Goal: Task Accomplishment & Management: Manage account settings

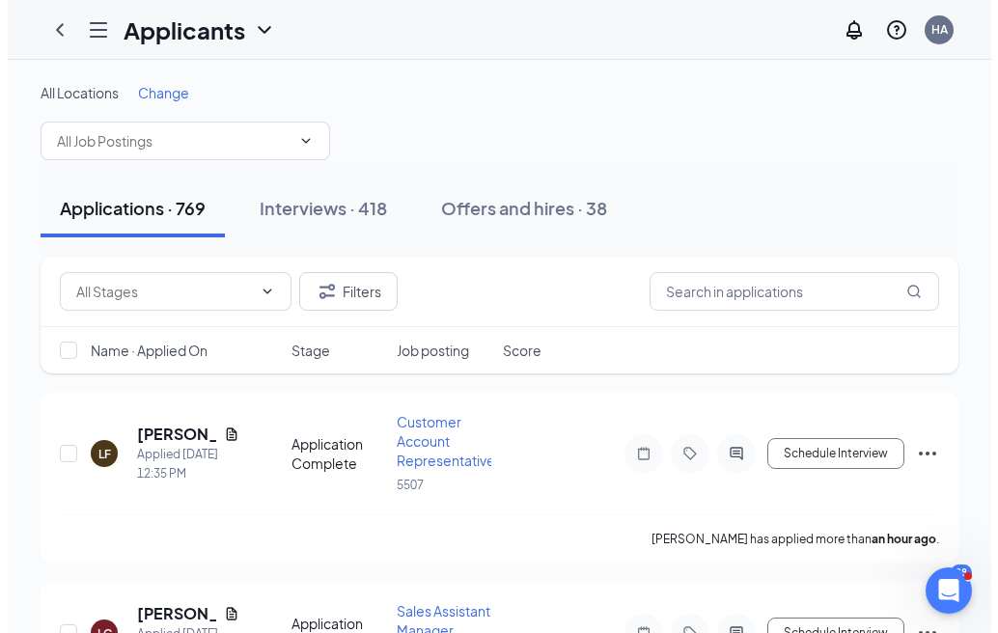
scroll to position [160, 0]
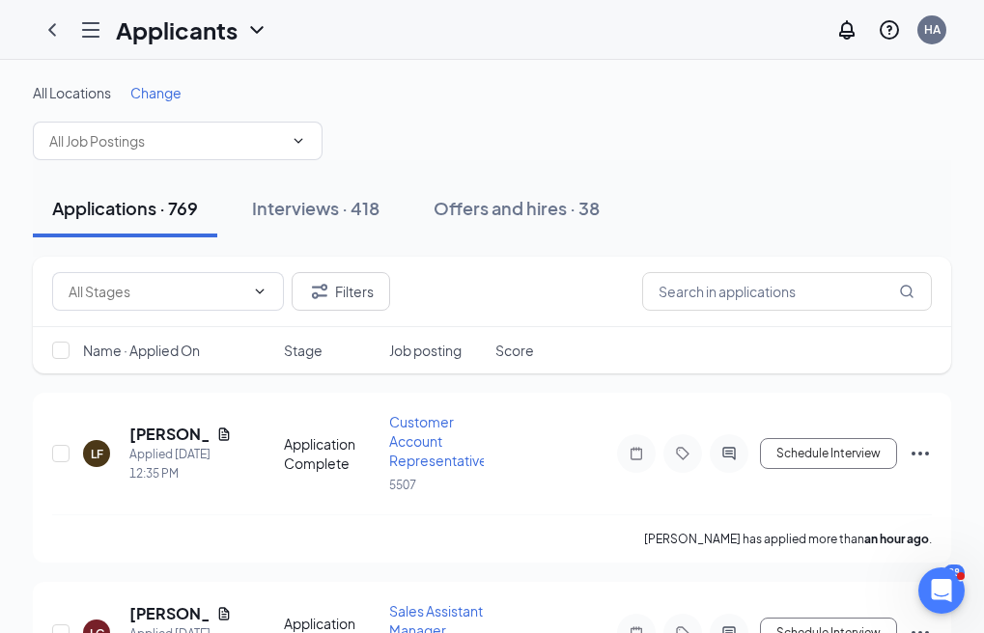
click at [0, 0] on div "Switch to admin view" at bounding box center [0, 0] width 0 height 0
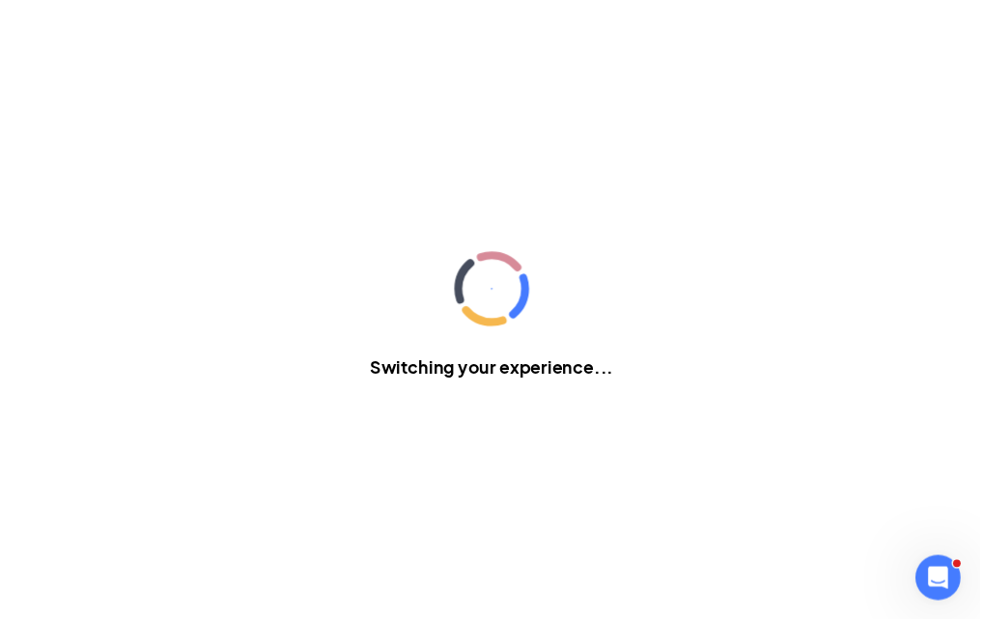
scroll to position [15, 0]
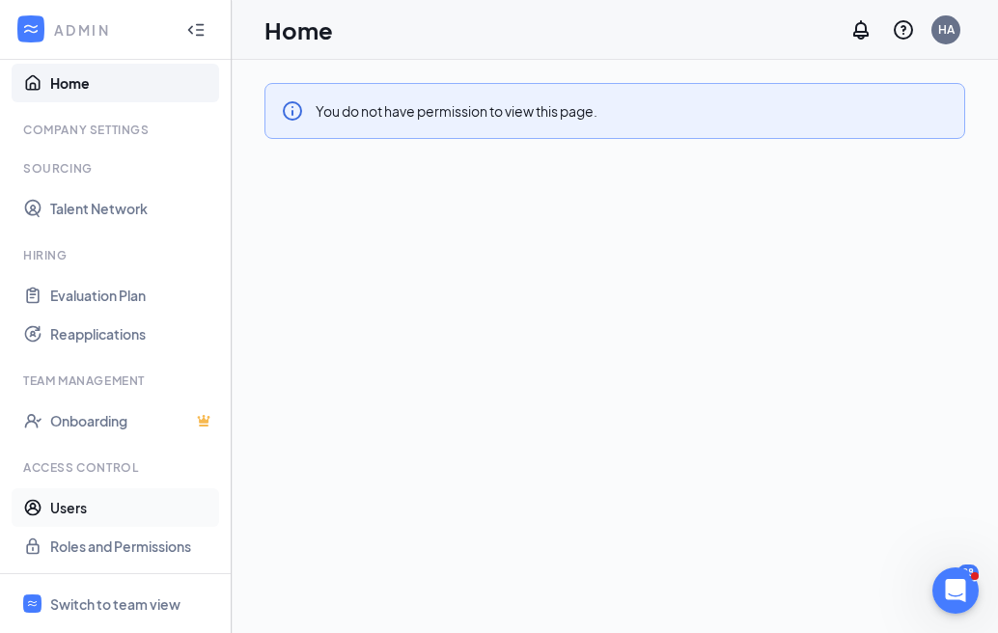
click at [92, 497] on link "Users" at bounding box center [132, 508] width 165 height 39
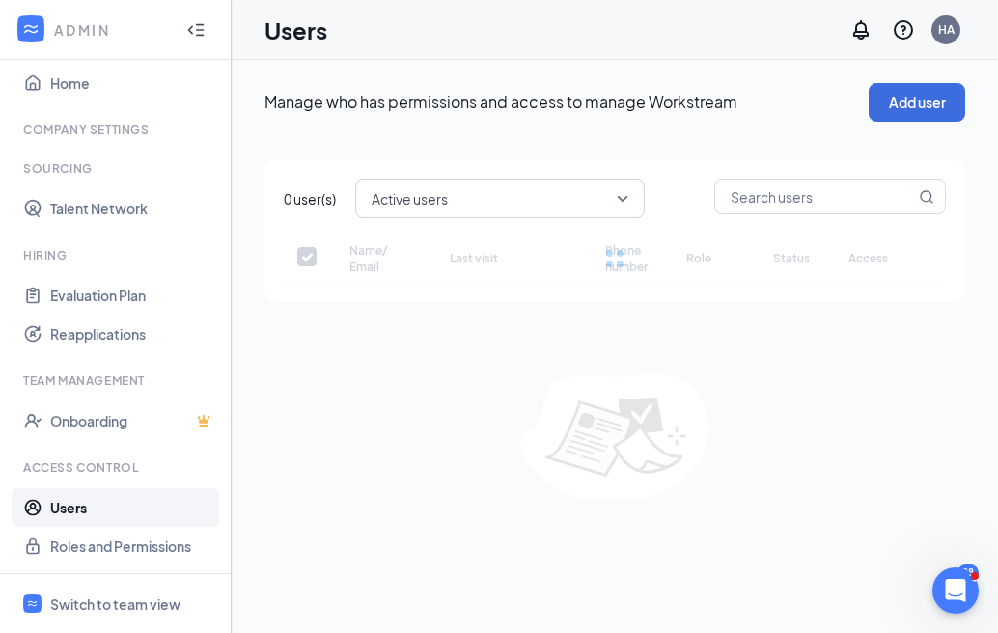
checkbox input "false"
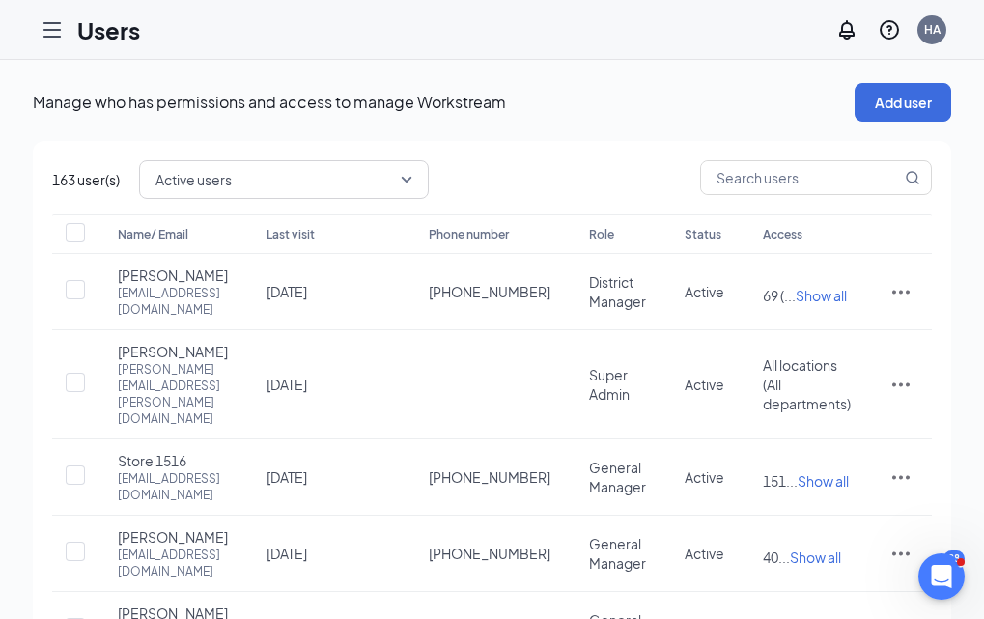
click at [412, 194] on span "Active users" at bounding box center [283, 179] width 257 height 33
drag, startPoint x: 498, startPoint y: 180, endPoint x: 584, endPoint y: 180, distance: 85.9
click at [395, 182] on span "Active users" at bounding box center [274, 179] width 239 height 29
click at [901, 173] on input "text" at bounding box center [801, 177] width 200 height 33
type input "mina"
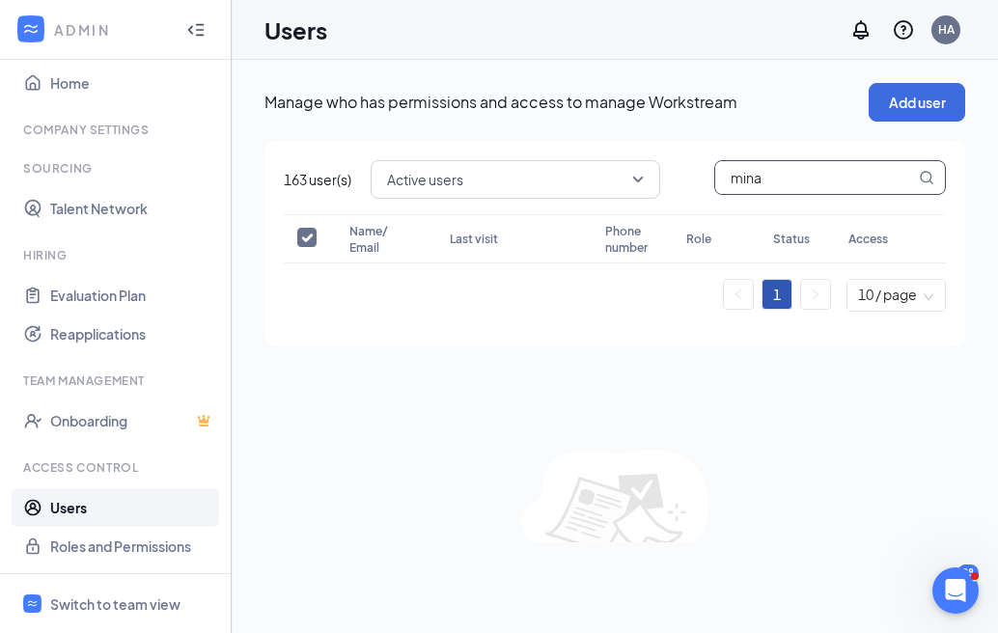
checkbox input "true"
type input "mich"
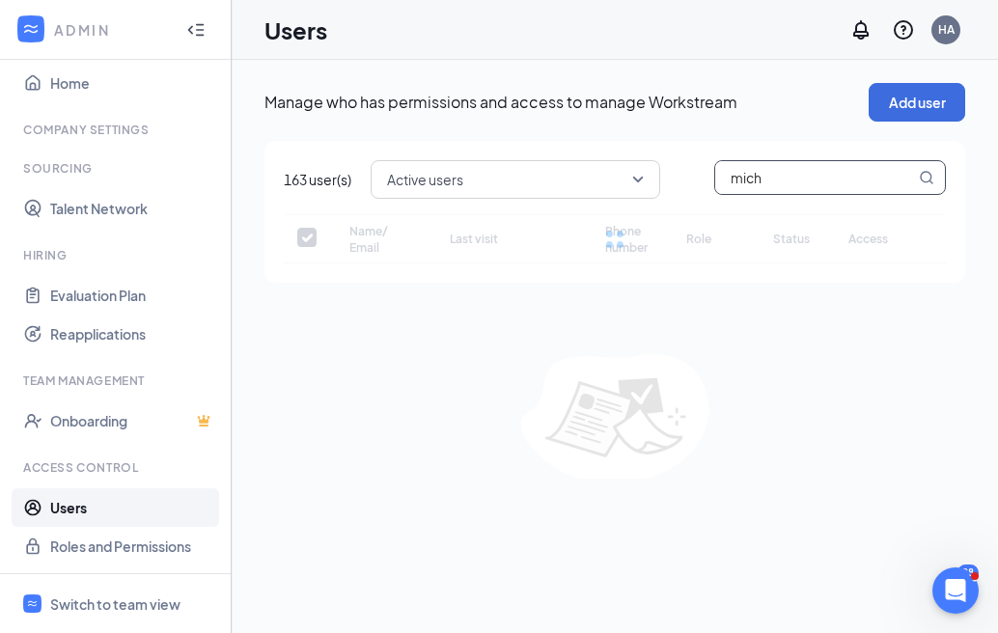
checkbox input "false"
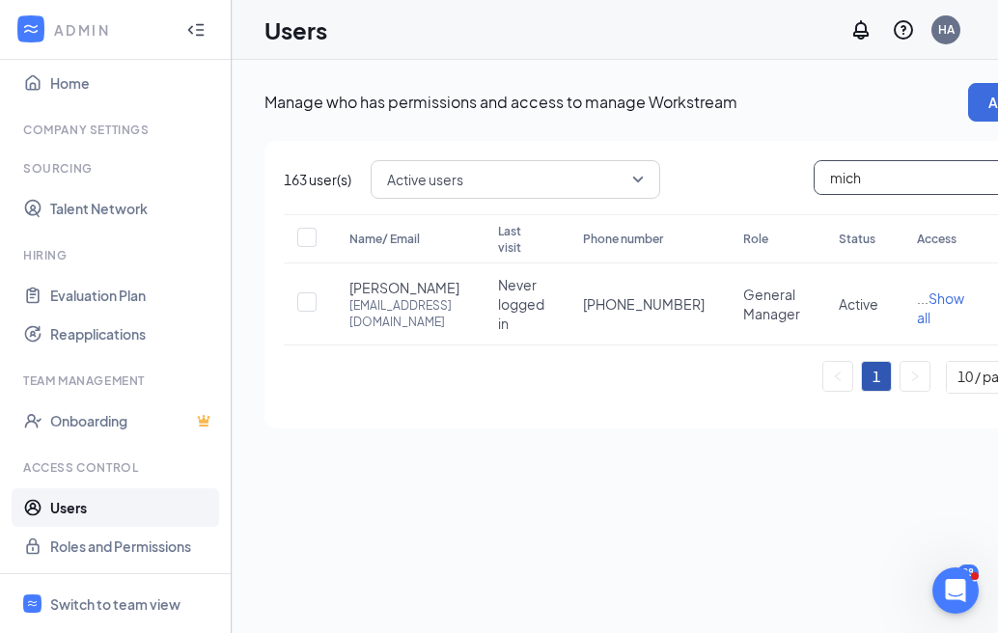
type input "micha"
checkbox input "true"
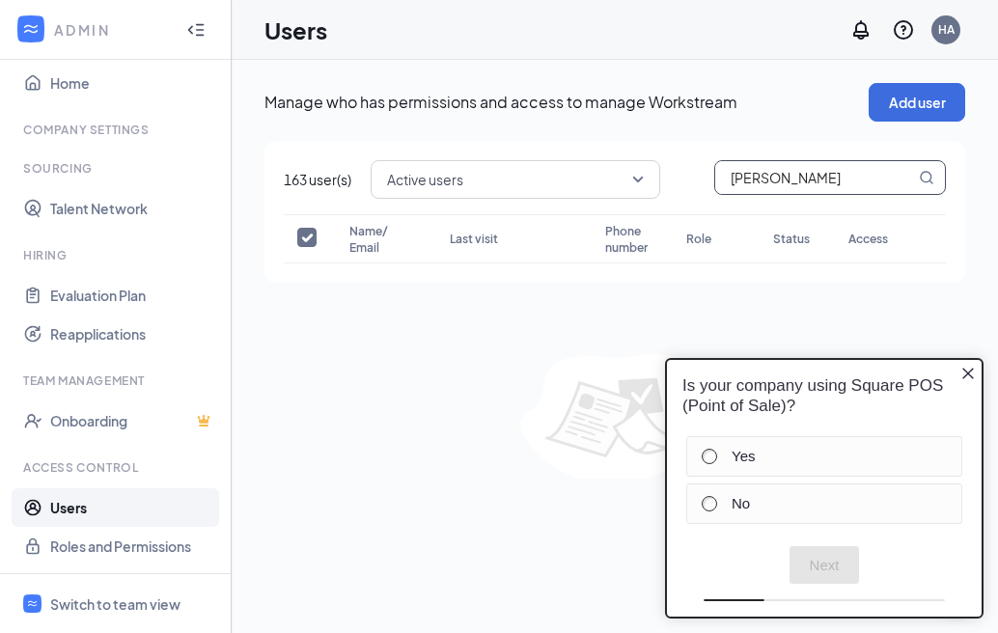
click at [972, 376] on icon "Close button" at bounding box center [968, 373] width 15 height 15
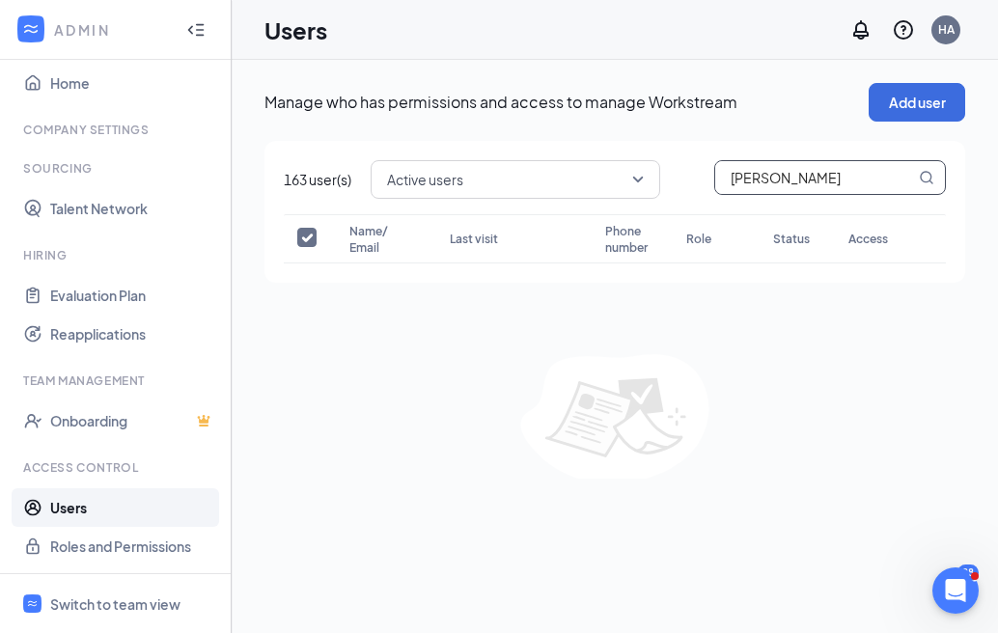
drag, startPoint x: 814, startPoint y: 180, endPoint x: 637, endPoint y: 179, distance: 176.7
click at [637, 179] on div "Active users active disabled All users Active users Disabled users [PERSON_NAME]" at bounding box center [658, 179] width 575 height 39
type input "[PERSON_NAME]"
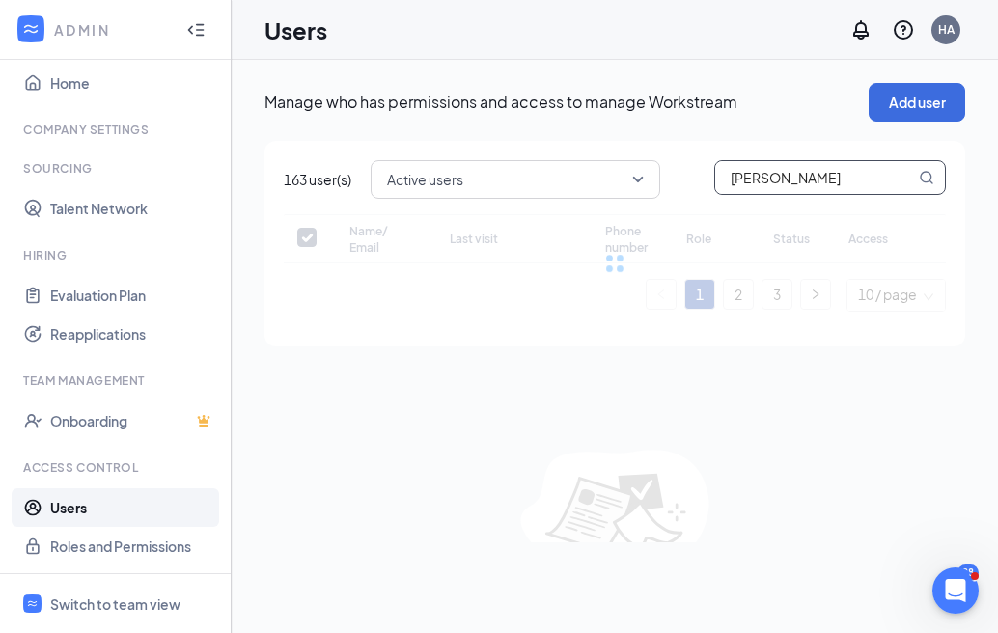
checkbox input "false"
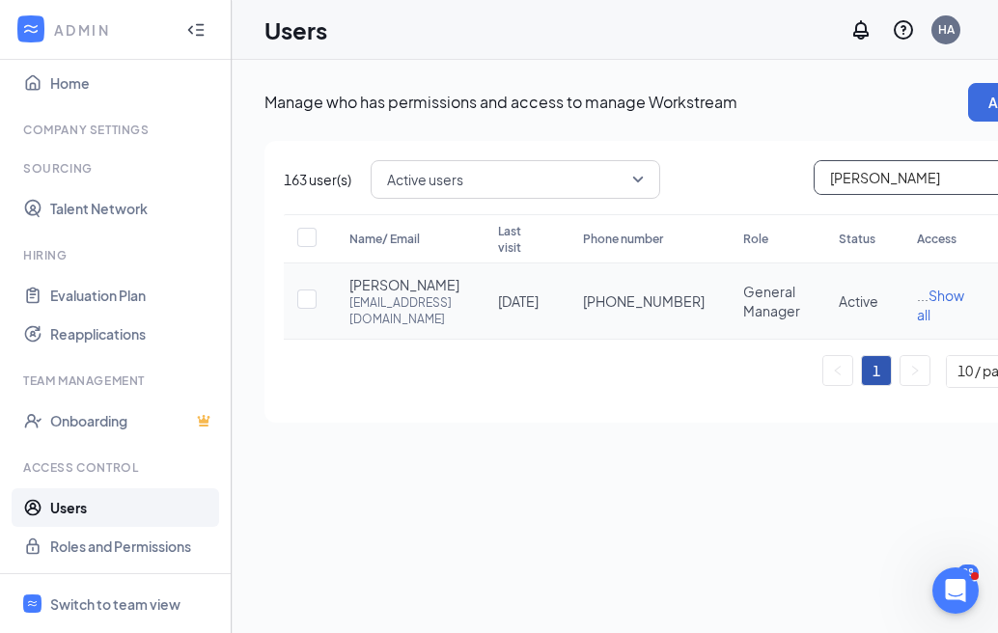
type input "[PERSON_NAME]"
click at [370, 317] on div "[EMAIL_ADDRESS][DOMAIN_NAME]" at bounding box center [404, 310] width 110 height 33
click at [997, 313] on icon "ActionsIcon" at bounding box center [1014, 301] width 23 height 23
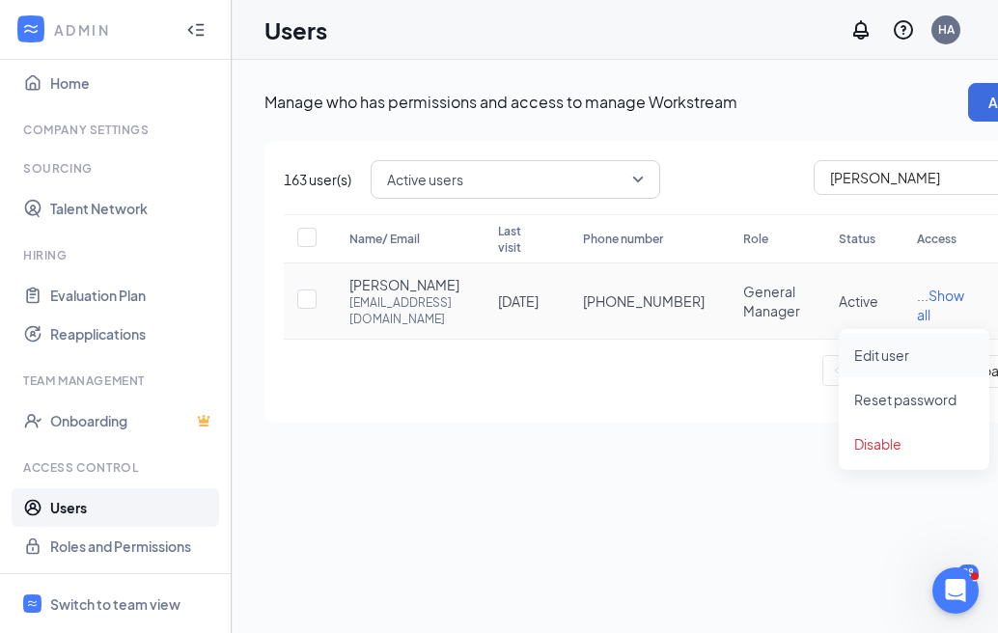
click at [898, 353] on span "Edit user" at bounding box center [881, 355] width 55 height 17
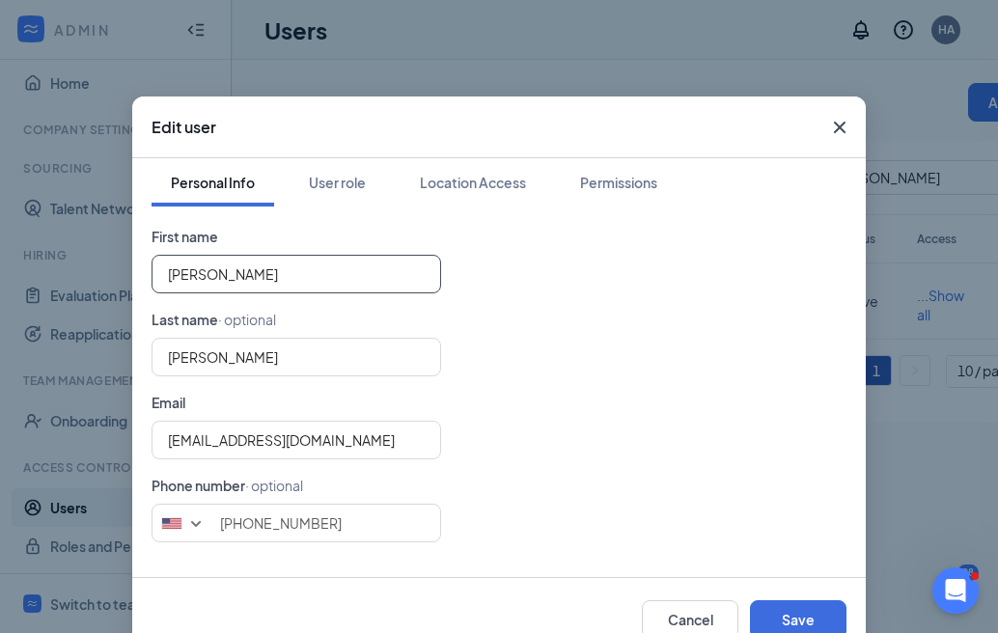
drag, startPoint x: 222, startPoint y: 265, endPoint x: 108, endPoint y: 265, distance: 113.9
click at [108, 265] on div "Edit user Personal Info User role Location Access Permissions First name [PERSO…" at bounding box center [499, 316] width 998 height 633
type input "[PERSON_NAME]"
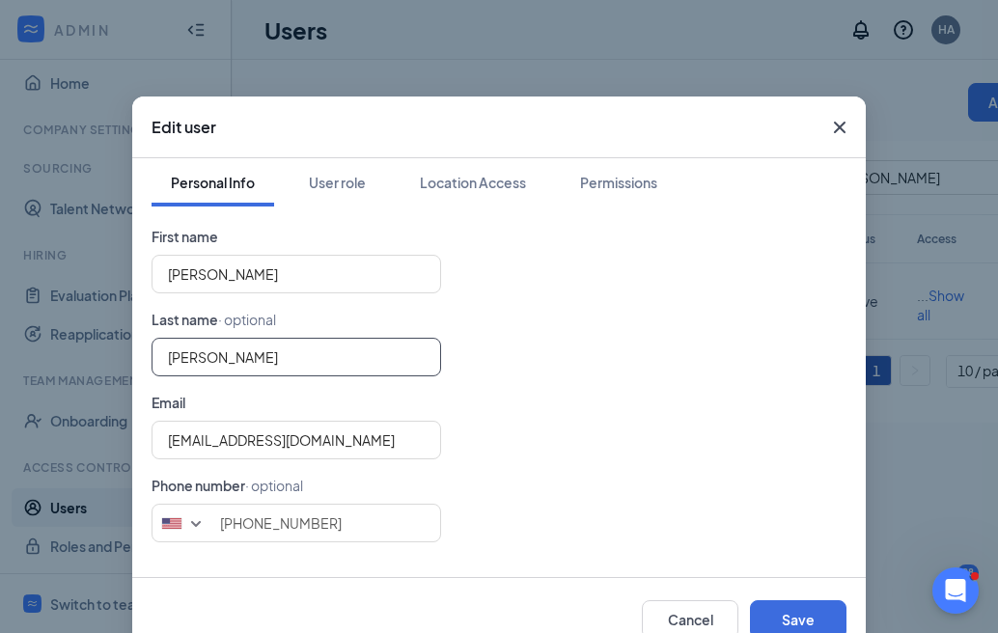
type input "[PERSON_NAME]"
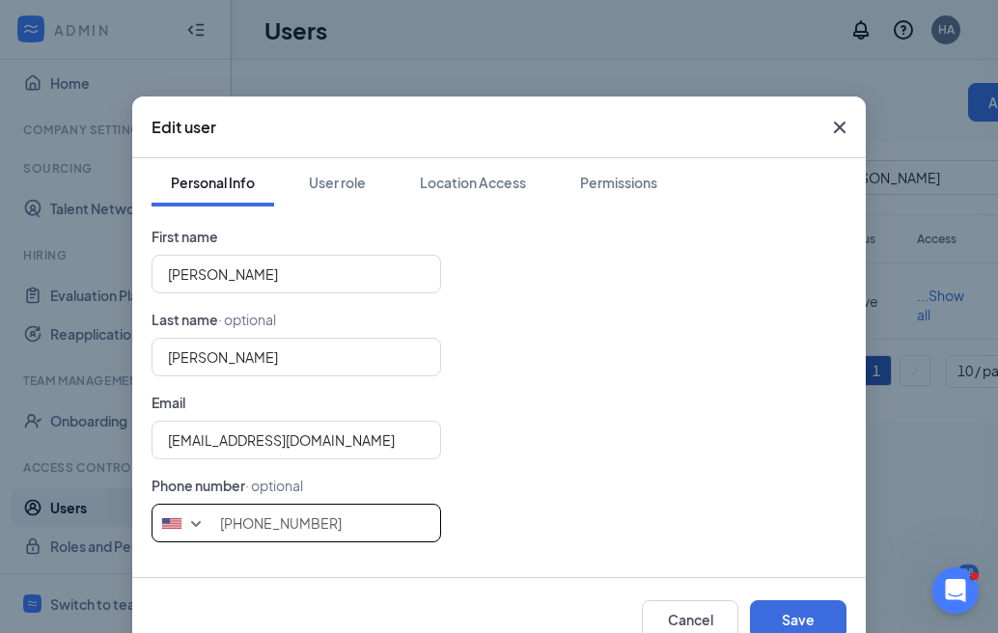
drag, startPoint x: 336, startPoint y: 522, endPoint x: 142, endPoint y: 490, distance: 196.7
click at [142, 490] on div "Personal Info User role Location Access Permissions First name [PERSON_NAME] La…" at bounding box center [499, 367] width 734 height 419
type input "6232777282"
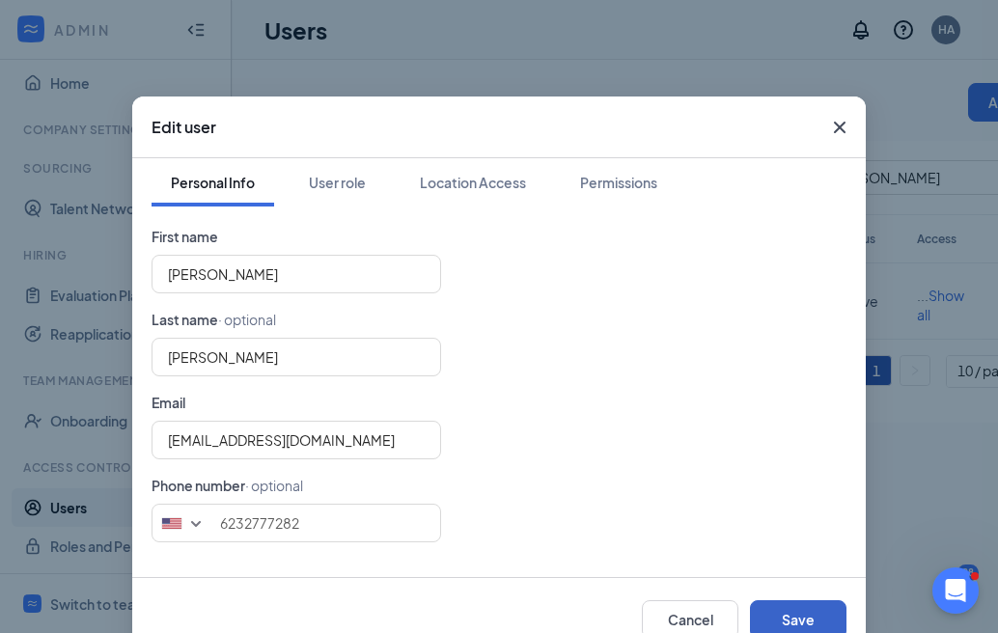
click at [781, 621] on button "Save" at bounding box center [798, 620] width 97 height 39
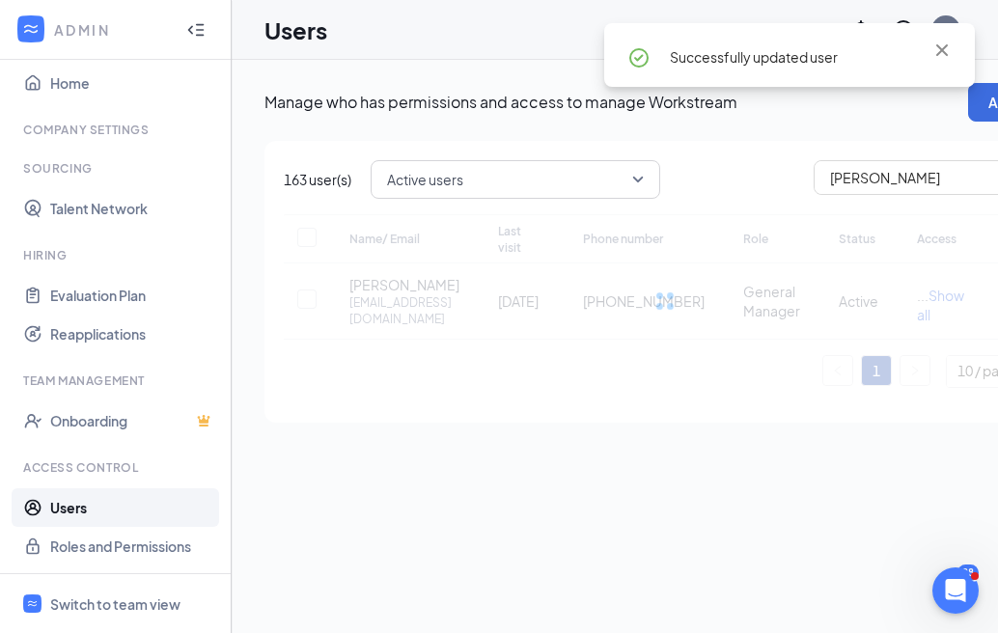
checkbox input "true"
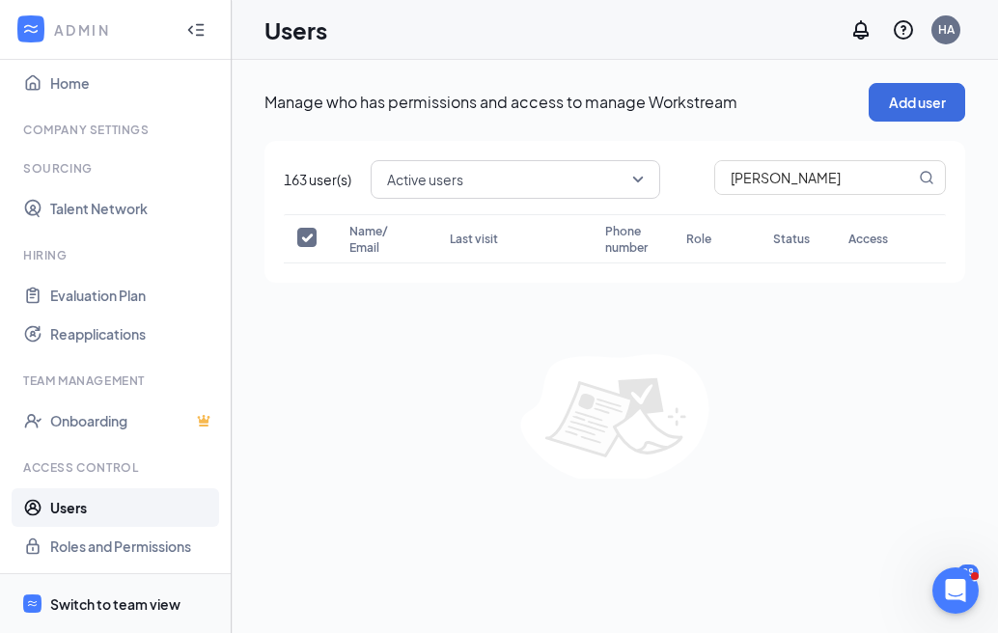
click at [94, 609] on div "Switch to team view" at bounding box center [115, 604] width 130 height 19
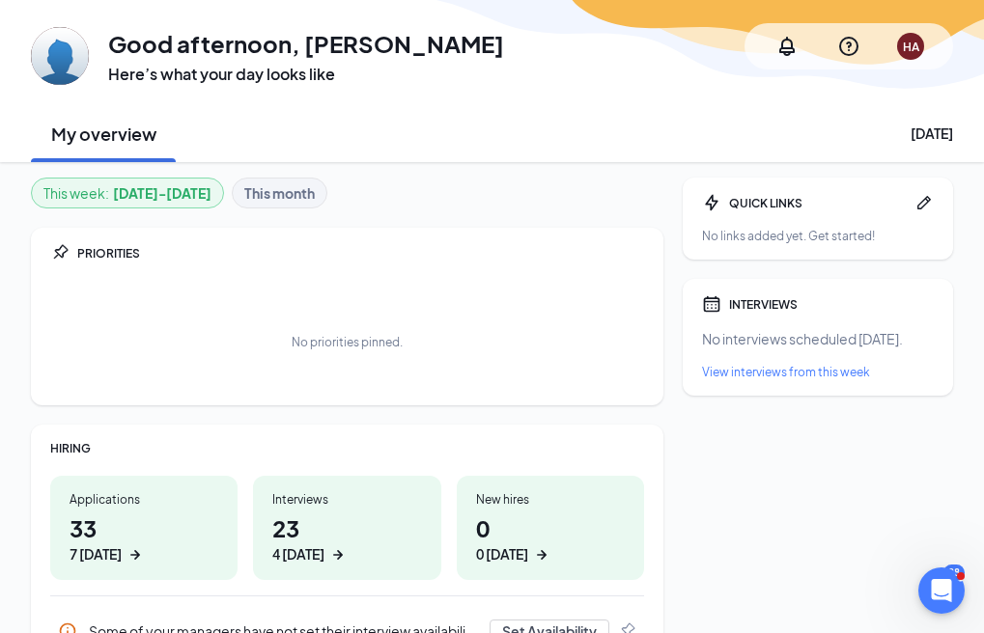
click at [0, 0] on div "Switch to admin view" at bounding box center [0, 0] width 0 height 0
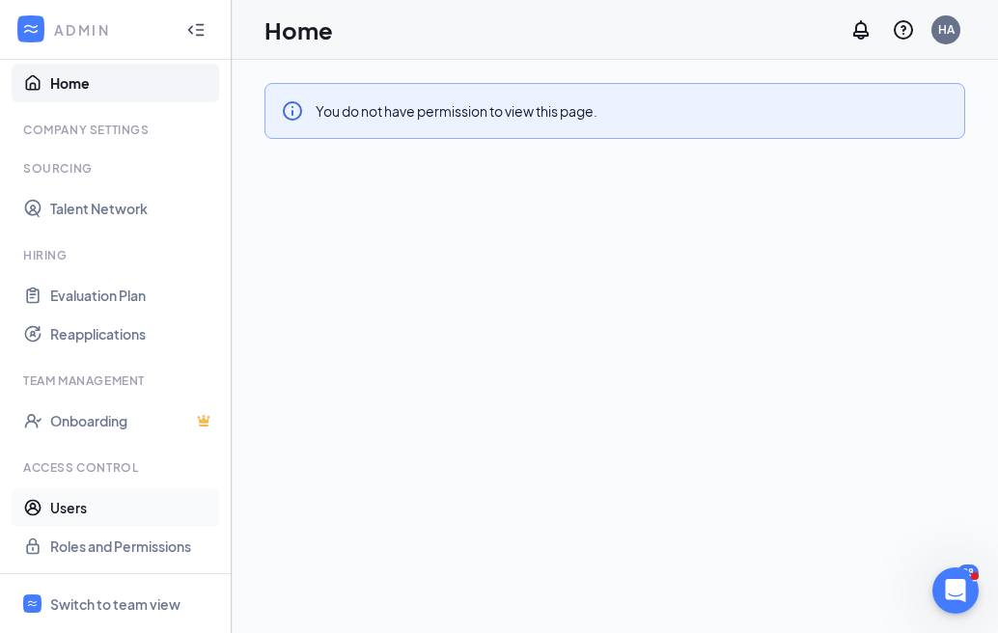
click at [76, 504] on link "Users" at bounding box center [132, 508] width 165 height 39
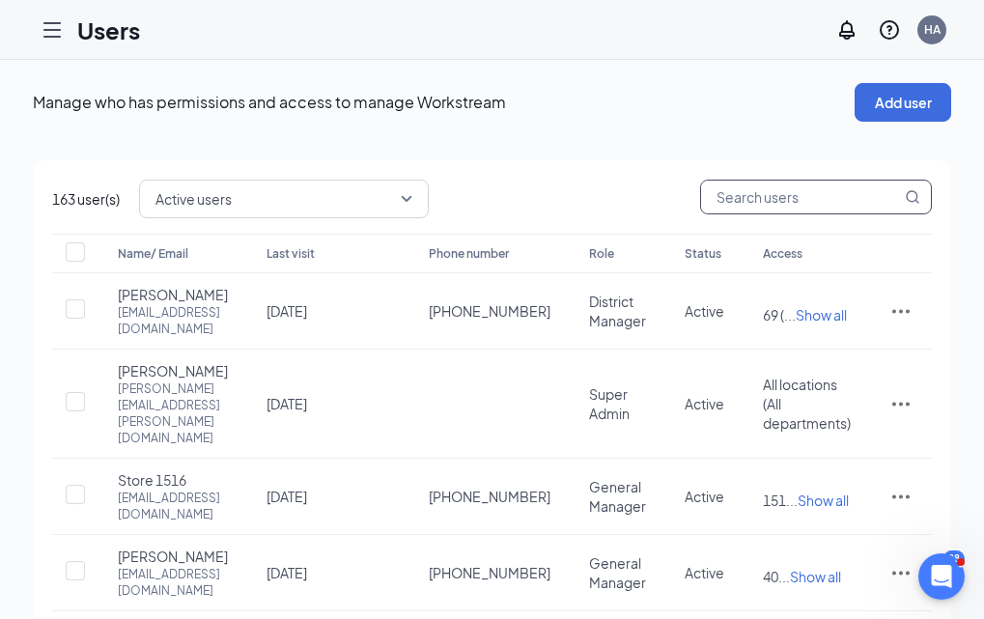
click at [901, 207] on input "text" at bounding box center [801, 197] width 200 height 33
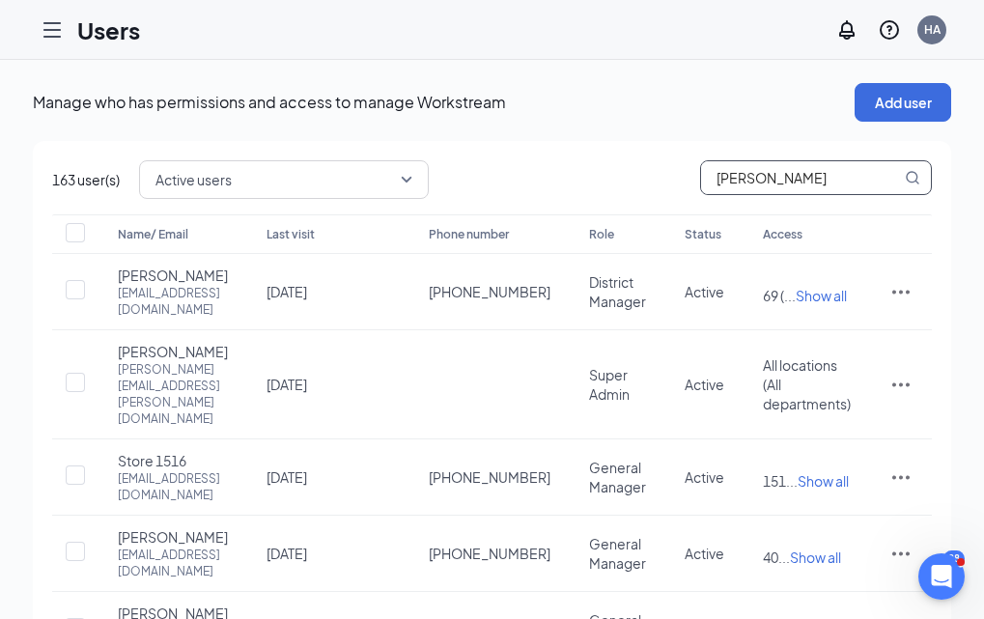
type input "[PERSON_NAME]"
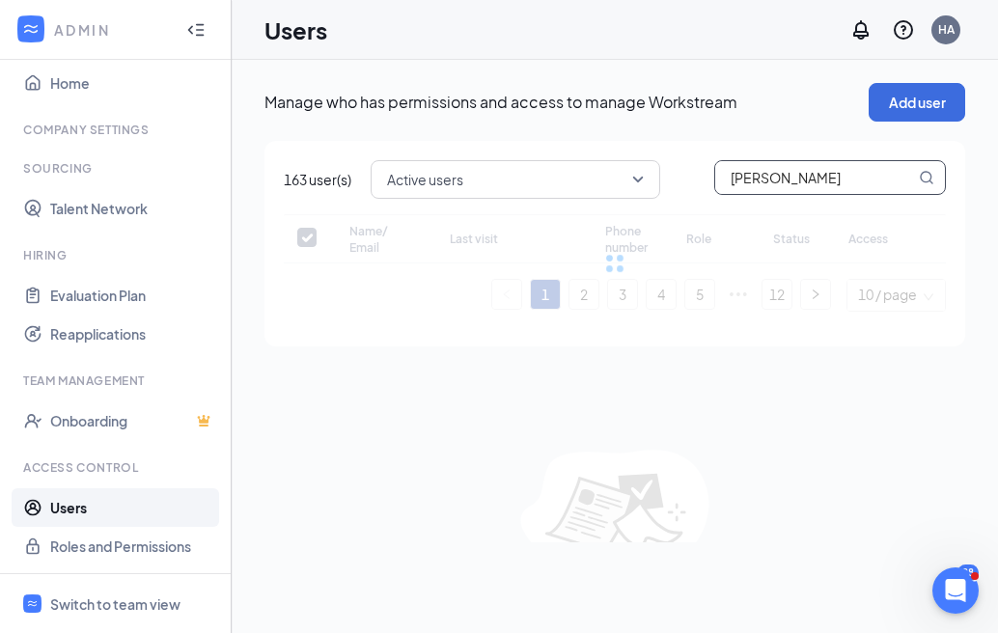
checkbox input "false"
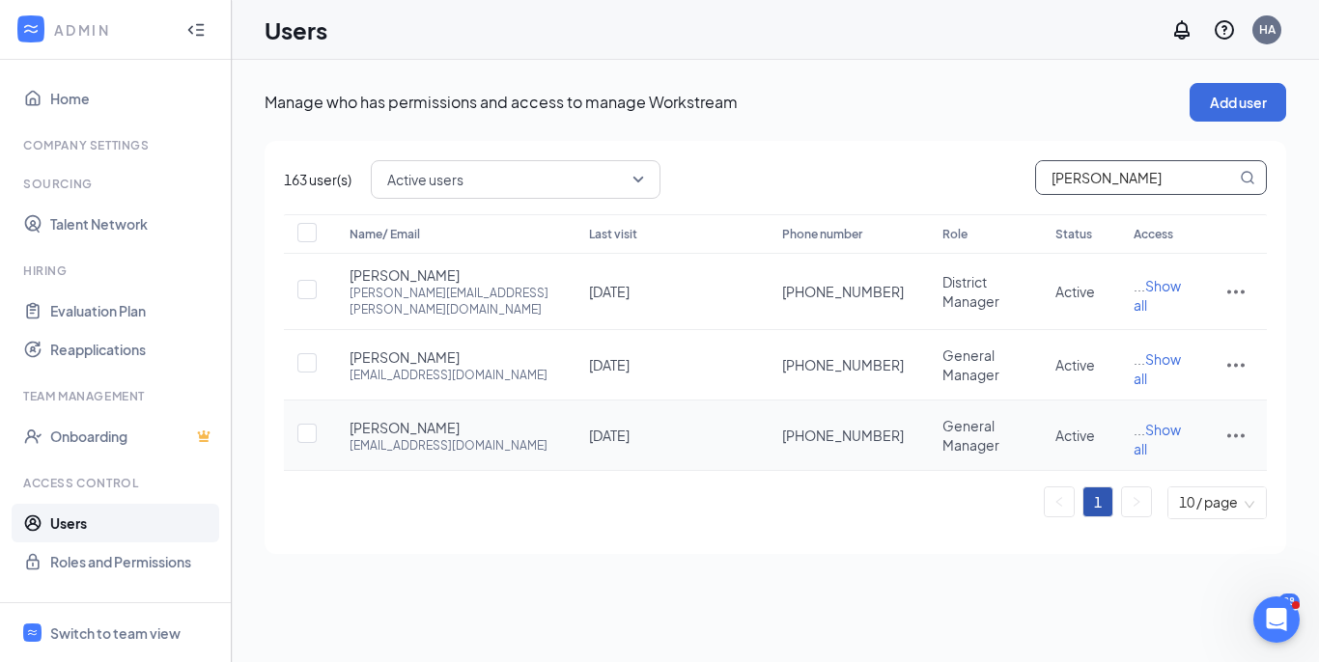
type input "[PERSON_NAME]"
click at [997, 434] on icon "ActionsIcon" at bounding box center [1235, 436] width 17 height 4
click at [997, 469] on span "Edit user" at bounding box center [1171, 471] width 120 height 21
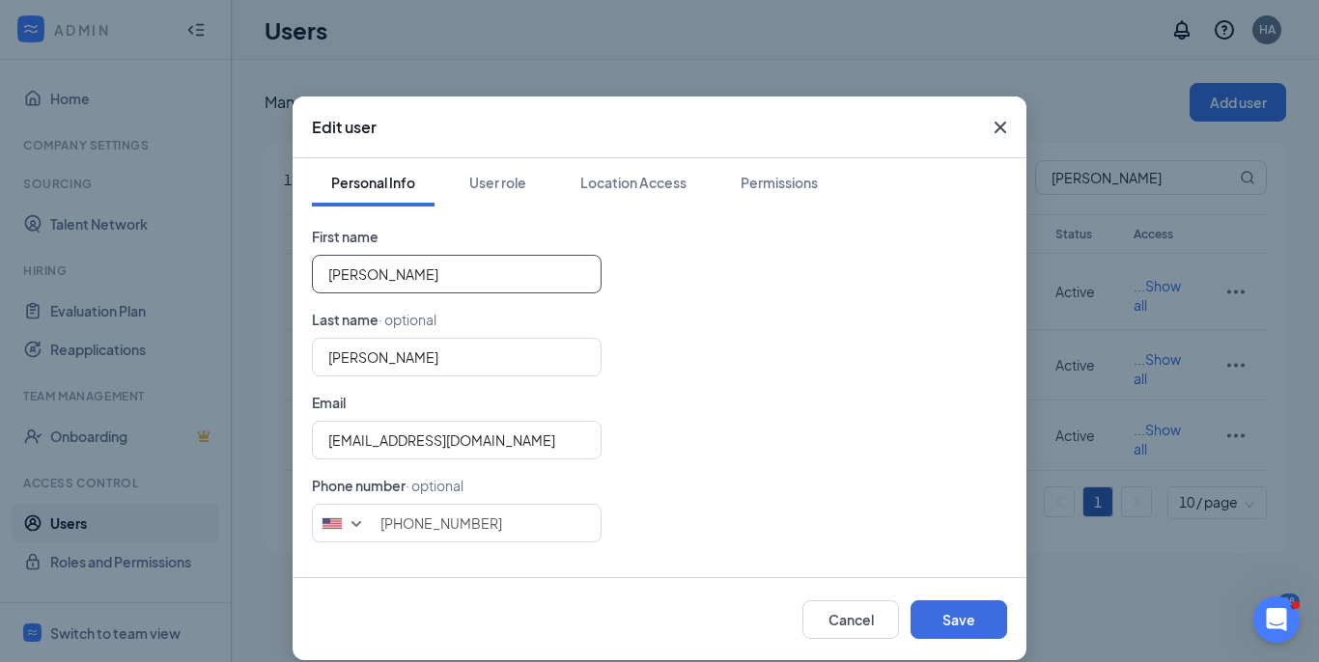
drag, startPoint x: 393, startPoint y: 278, endPoint x: 271, endPoint y: 256, distance: 123.7
click at [271, 256] on div "Edit user Personal Info User role Location Access Permissions First name [PERSO…" at bounding box center [659, 331] width 1319 height 662
type input "[PERSON_NAME]"
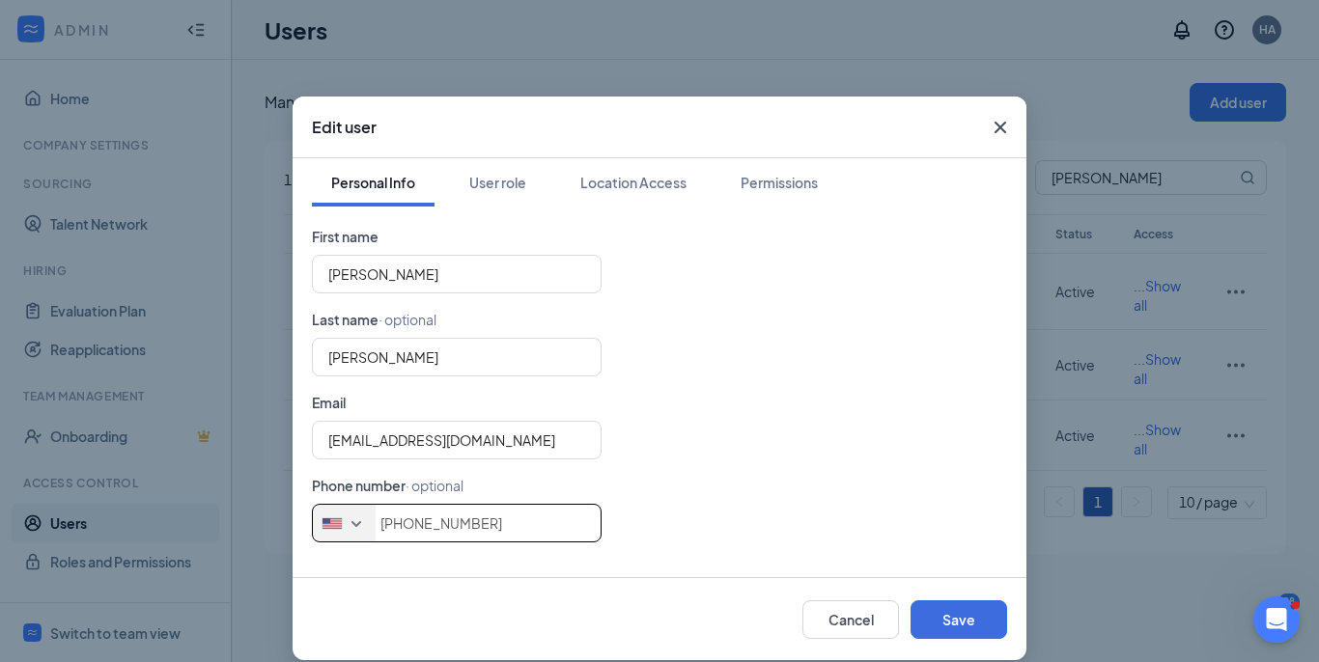
drag, startPoint x: 497, startPoint y: 525, endPoint x: 344, endPoint y: 508, distance: 154.5
click at [344, 508] on div "[GEOGRAPHIC_DATA] + 1 [GEOGRAPHIC_DATA] + 65 [GEOGRAPHIC_DATA] + 1 [GEOGRAPHIC_…" at bounding box center [659, 523] width 695 height 39
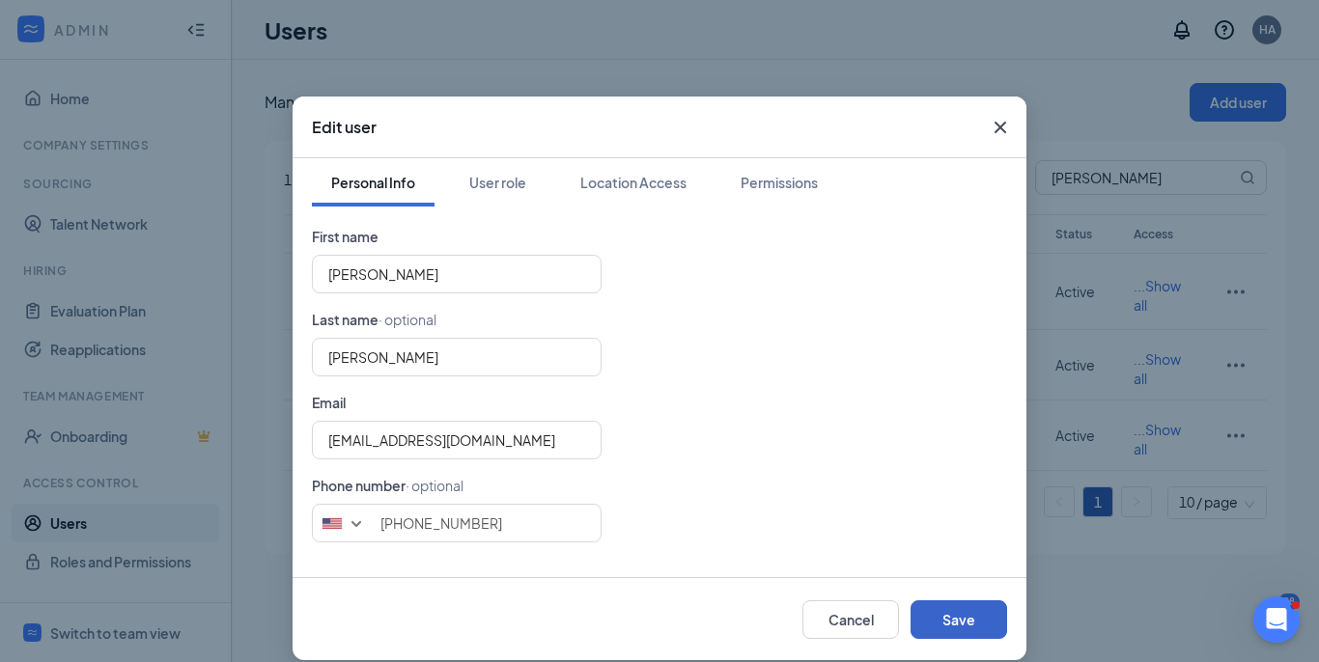
click at [924, 627] on button "Save" at bounding box center [958, 620] width 97 height 39
type input "6024694707"
